Goal: Task Accomplishment & Management: Complete application form

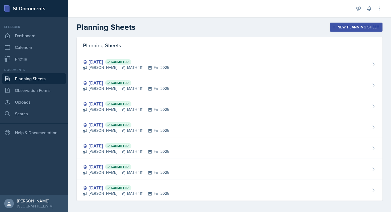
click at [351, 29] on div "New Planning Sheet" at bounding box center [356, 27] width 46 height 4
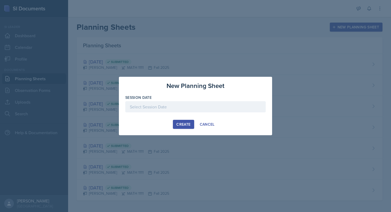
click at [205, 106] on div at bounding box center [195, 106] width 140 height 11
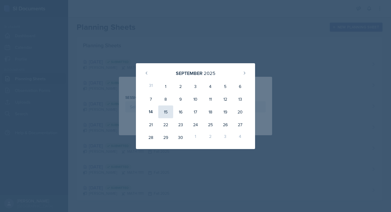
click at [167, 112] on div "15" at bounding box center [165, 112] width 15 height 13
type input "[DATE]"
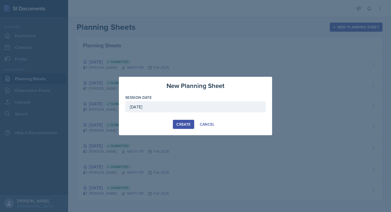
click at [183, 126] on div "Create" at bounding box center [183, 124] width 14 height 4
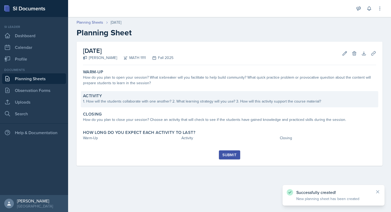
click at [180, 95] on div "Activity" at bounding box center [229, 95] width 293 height 5
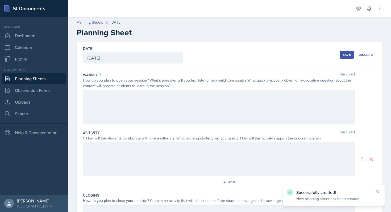
click at [156, 106] on div at bounding box center [219, 107] width 272 height 34
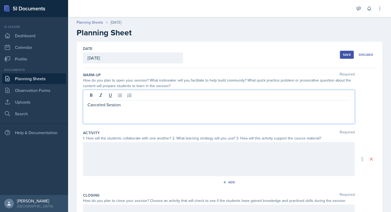
click at [149, 165] on div at bounding box center [219, 159] width 272 height 34
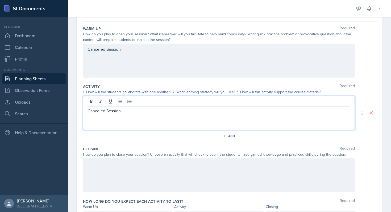
scroll to position [77, 0]
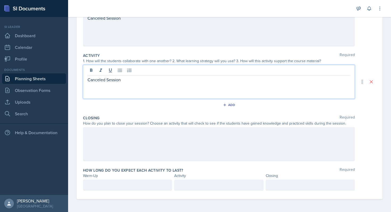
click at [119, 146] on div at bounding box center [219, 144] width 272 height 34
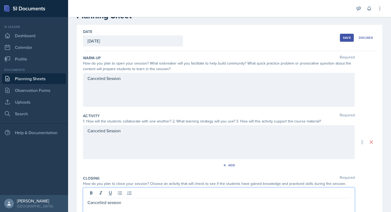
scroll to position [0, 0]
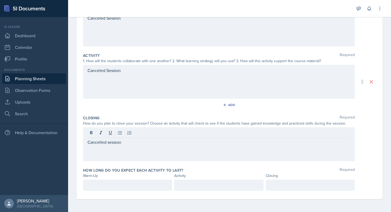
click at [108, 181] on div at bounding box center [127, 185] width 89 height 11
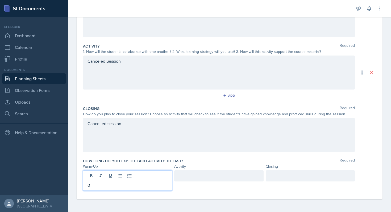
click at [190, 181] on div at bounding box center [218, 175] width 89 height 11
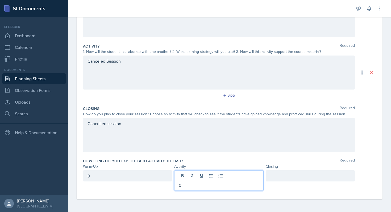
click at [276, 176] on div at bounding box center [310, 175] width 89 height 11
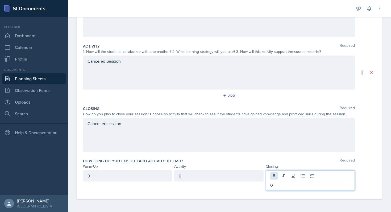
scroll to position [0, 0]
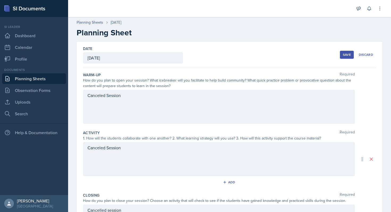
click at [350, 56] on div "Save" at bounding box center [347, 55] width 8 height 4
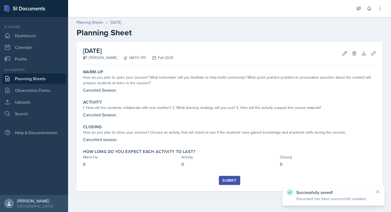
click at [229, 181] on div "Submit" at bounding box center [229, 180] width 14 height 4
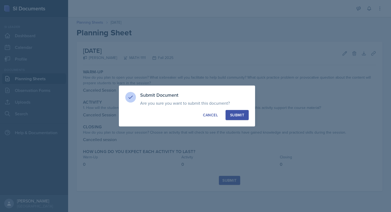
click at [238, 116] on div "Submit" at bounding box center [237, 114] width 14 height 5
